Goal: Transaction & Acquisition: Book appointment/travel/reservation

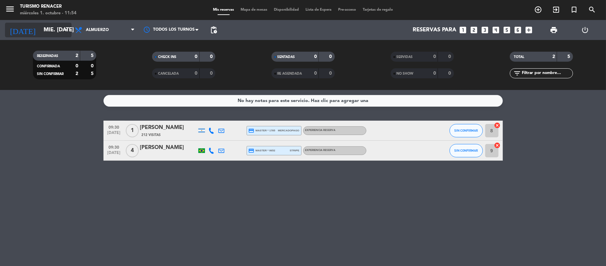
click at [40, 35] on input "mié. [DATE]" at bounding box center [76, 30] width 72 height 13
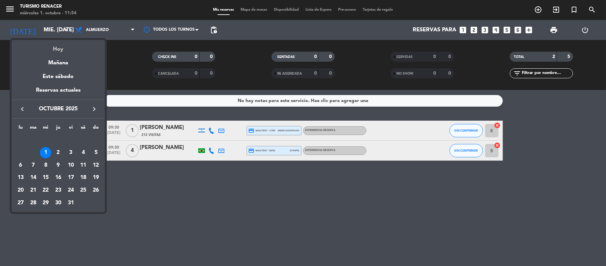
click at [60, 45] on div "Hoy" at bounding box center [58, 47] width 93 height 14
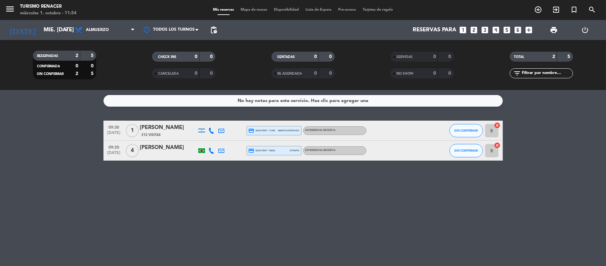
click at [58, 37] on div "[DATE] mié. [DATE] arrow_drop_down" at bounding box center [38, 30] width 67 height 20
click at [462, 33] on icon "looks_one" at bounding box center [463, 30] width 9 height 9
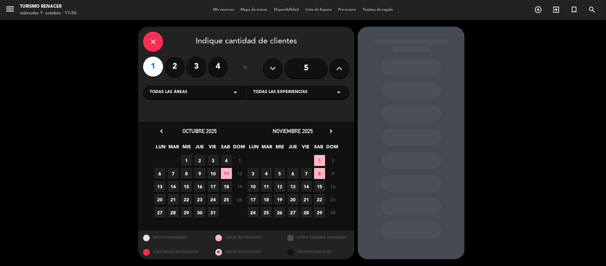
click at [212, 161] on span "3" at bounding box center [213, 160] width 11 height 11
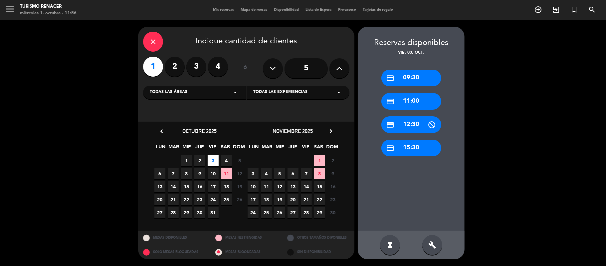
click at [403, 142] on div "credit_card 15:30" at bounding box center [411, 147] width 60 height 17
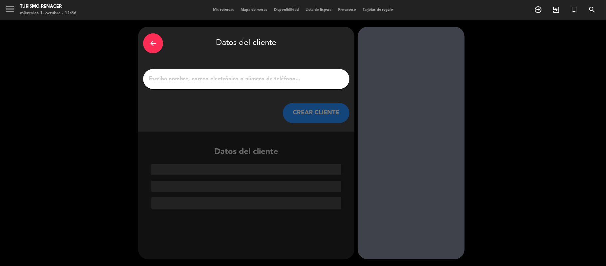
click at [239, 83] on input "1" at bounding box center [246, 78] width 196 height 9
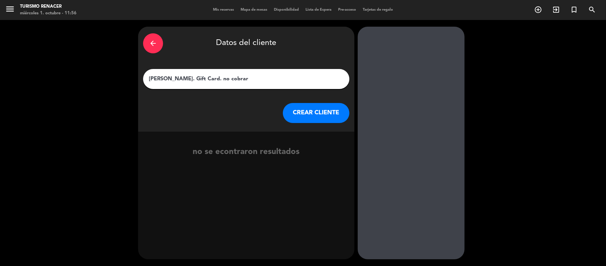
type input "[PERSON_NAME]. Gift Card. no cobrar"
click at [315, 116] on button "CREAR CLIENTE" at bounding box center [316, 113] width 67 height 20
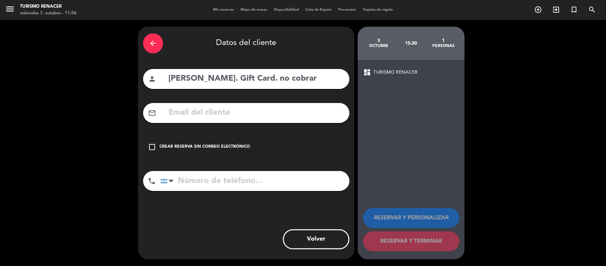
click at [192, 150] on div "Crear reserva sin correo electrónico" at bounding box center [204, 146] width 91 height 7
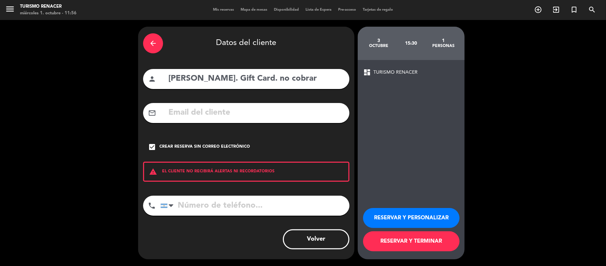
click at [404, 237] on button "RESERVAR Y TERMINAR" at bounding box center [411, 241] width 97 height 20
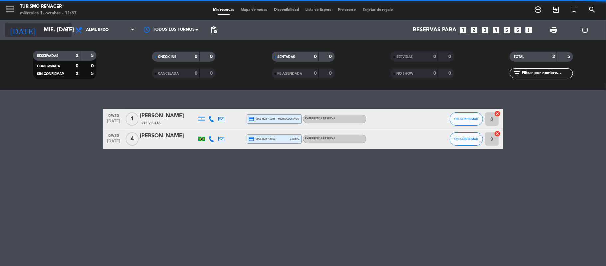
click at [55, 27] on input "mié. [DATE]" at bounding box center [76, 30] width 72 height 13
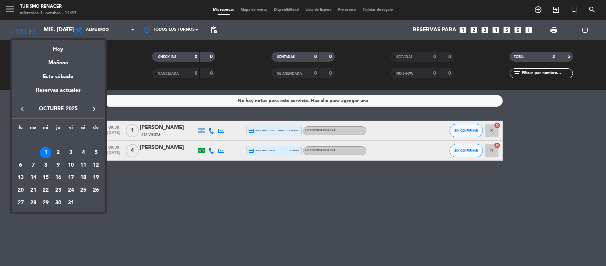
click at [73, 164] on div "10" at bounding box center [70, 164] width 11 height 11
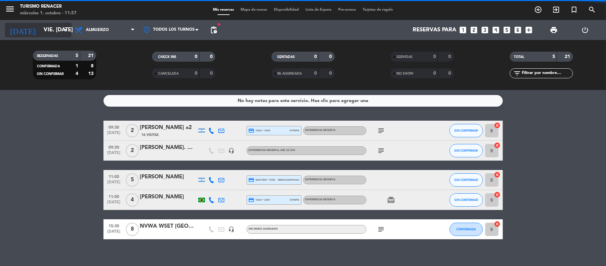
click at [45, 31] on input "vie. [DATE]" at bounding box center [76, 30] width 72 height 13
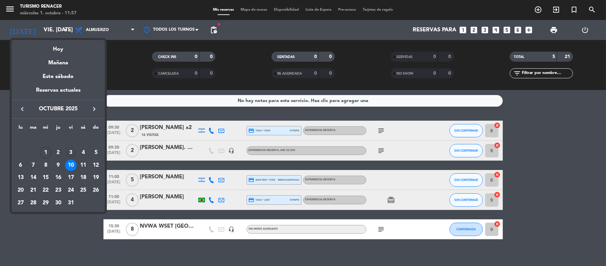
click at [73, 150] on div "3" at bounding box center [70, 152] width 11 height 11
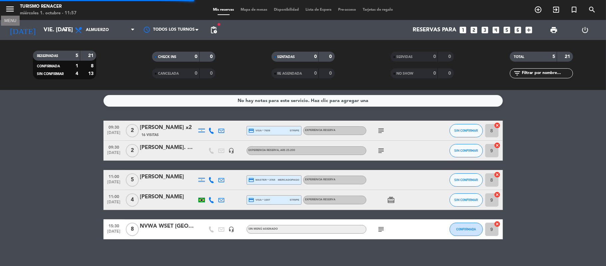
click at [9, 10] on icon "menu" at bounding box center [10, 9] width 10 height 10
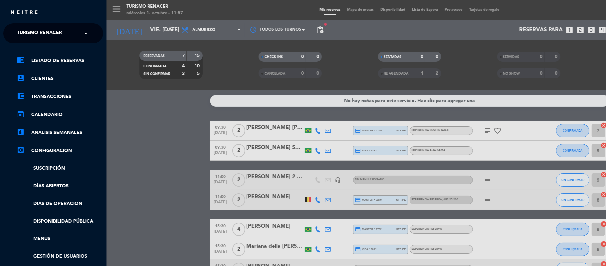
click at [67, 34] on div "× Turismo Renacer" at bounding box center [43, 33] width 58 height 14
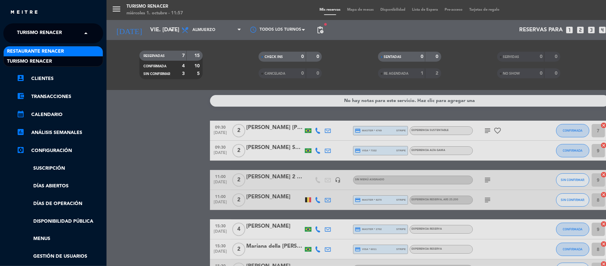
click at [63, 51] on span "Restaurante Renacer" at bounding box center [35, 52] width 57 height 8
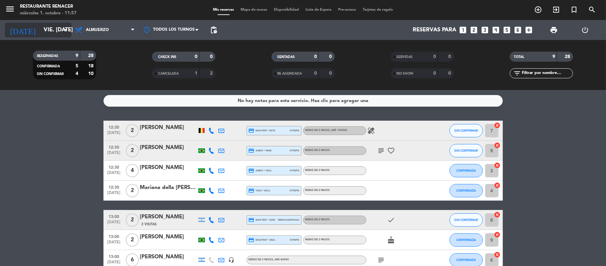
click at [40, 31] on input "vie. [DATE]" at bounding box center [76, 30] width 72 height 13
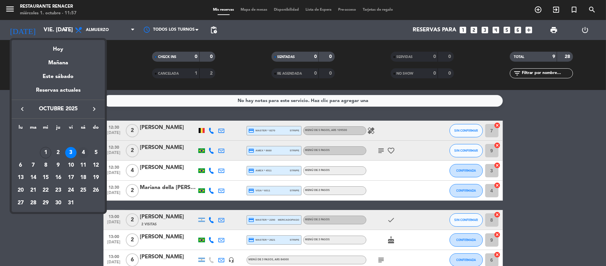
click at [83, 152] on div "4" at bounding box center [83, 152] width 11 height 11
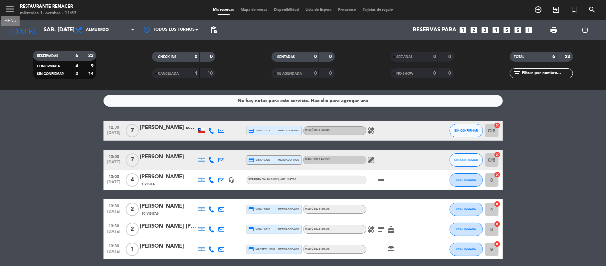
click at [10, 8] on icon "menu" at bounding box center [10, 9] width 10 height 10
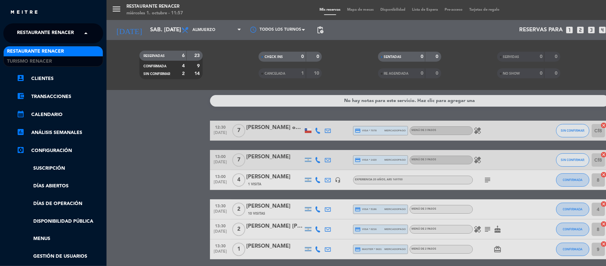
click at [57, 33] on span "Restaurante Renacer" at bounding box center [45, 33] width 57 height 14
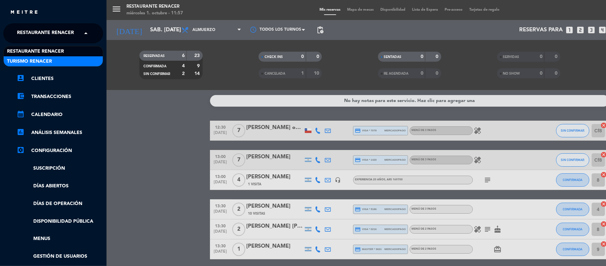
click at [57, 59] on div "Turismo Renacer" at bounding box center [53, 61] width 99 height 10
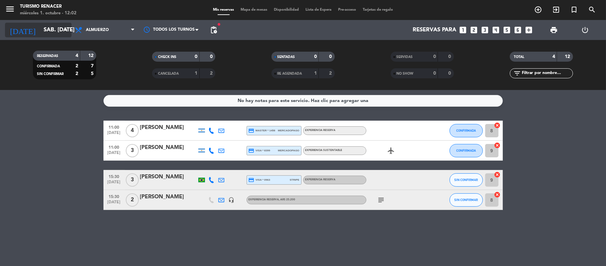
click at [68, 29] on icon "arrow_drop_down" at bounding box center [66, 30] width 8 height 8
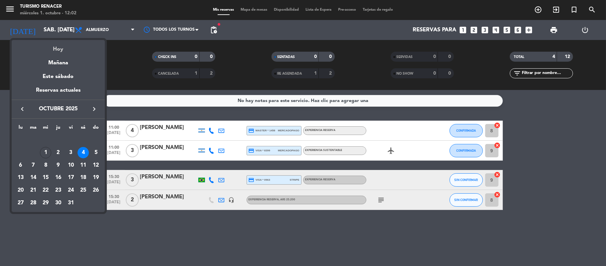
click at [62, 47] on div "Hoy" at bounding box center [58, 47] width 93 height 14
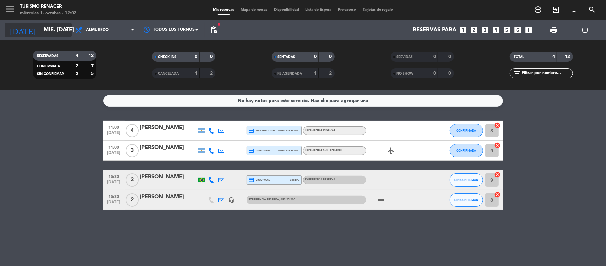
click at [56, 26] on input "mié. [DATE]" at bounding box center [76, 30] width 72 height 13
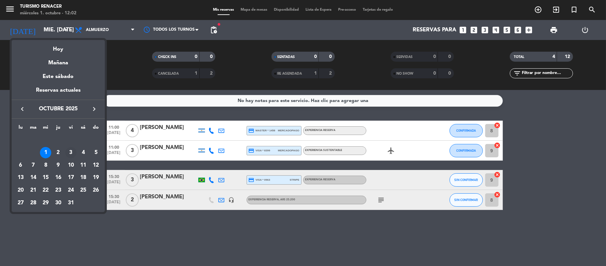
click at [72, 153] on div "3" at bounding box center [70, 152] width 11 height 11
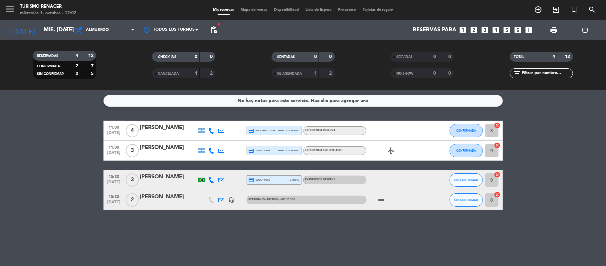
type input "vie. [DATE]"
